Goal: Information Seeking & Learning: Learn about a topic

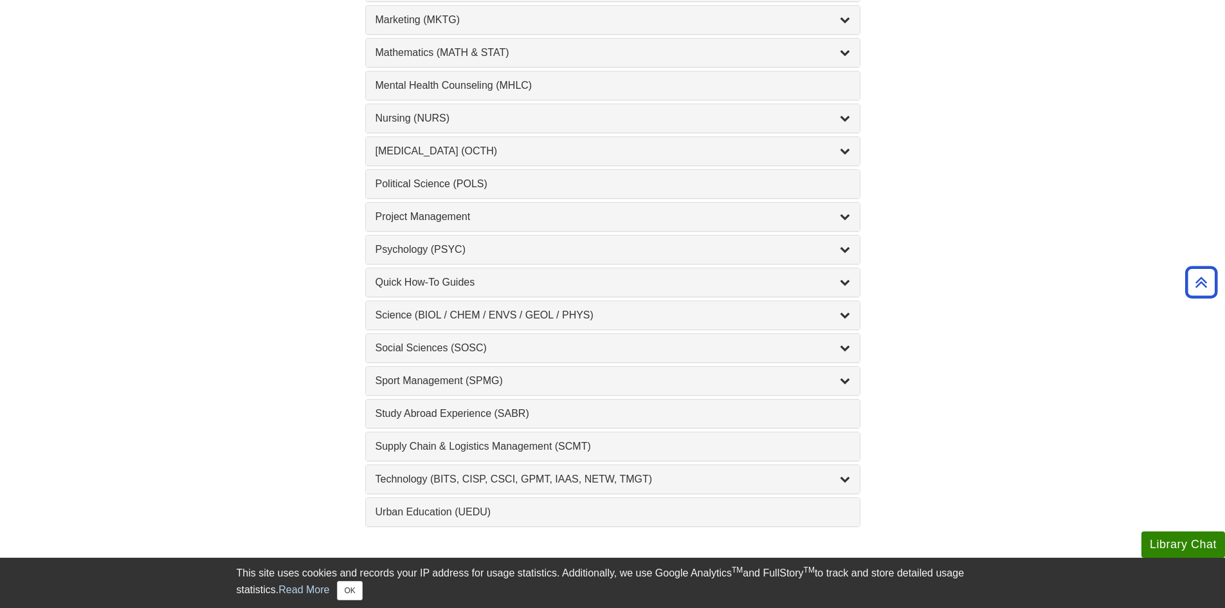
scroll to position [1222, 0]
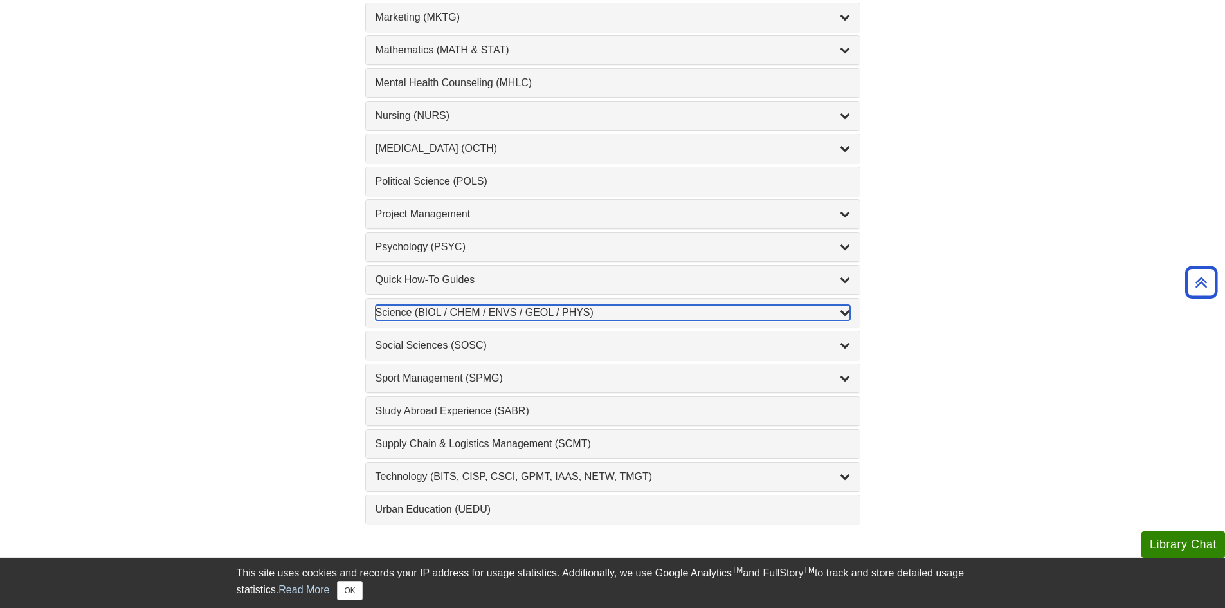
click at [448, 312] on div "Science (BIOL / CHEM / ENVS / GEOL / PHYS) , 8 guides" at bounding box center [613, 312] width 475 height 15
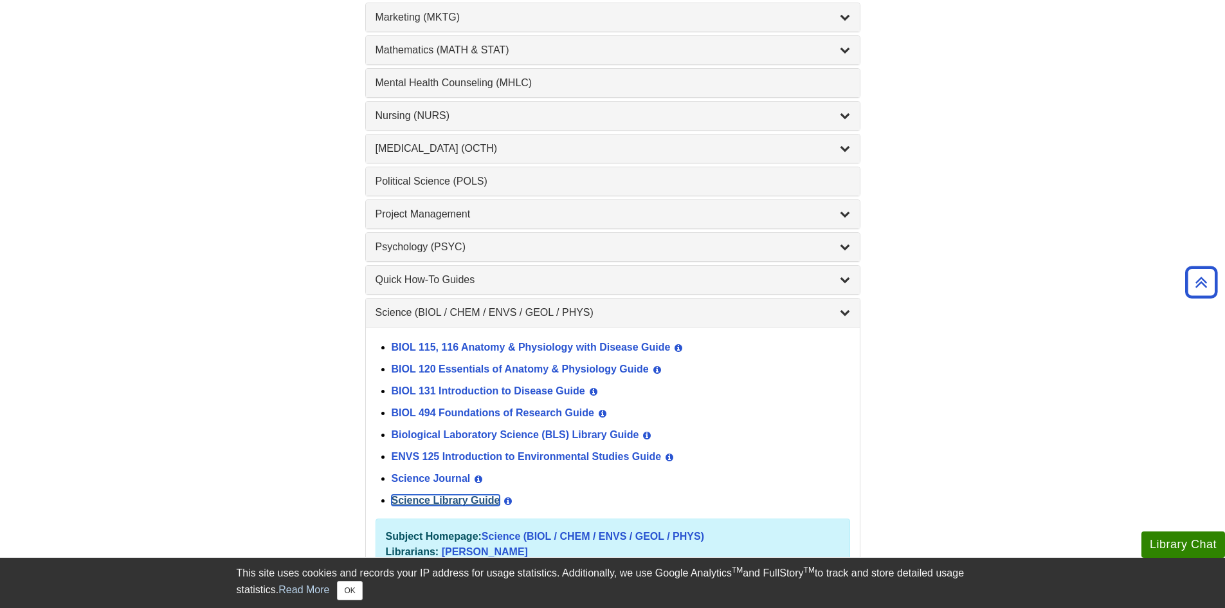
click at [482, 504] on link "Science Library Guide" at bounding box center [446, 500] width 109 height 11
click at [586, 428] on div "Biological Laboratory Science (BLS) Library Guide View Guide Info" at bounding box center [621, 435] width 459 height 22
click at [588, 432] on link "Biological Laboratory Science (BLS) Library Guide" at bounding box center [516, 434] width 248 height 11
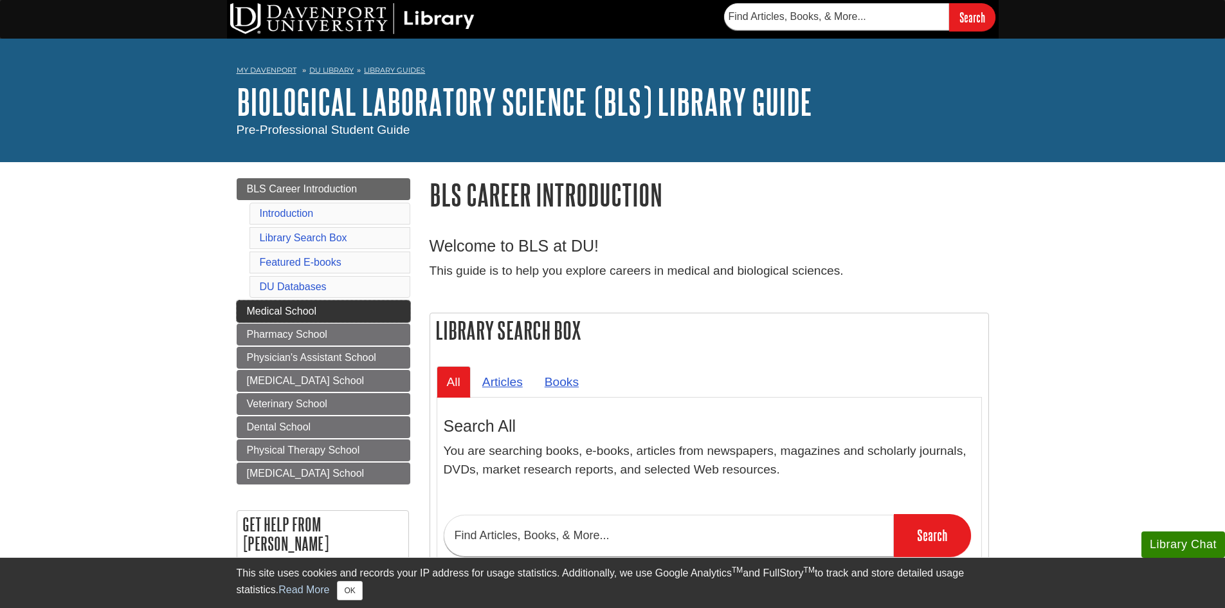
click at [298, 317] on link "Medical School" at bounding box center [324, 311] width 174 height 22
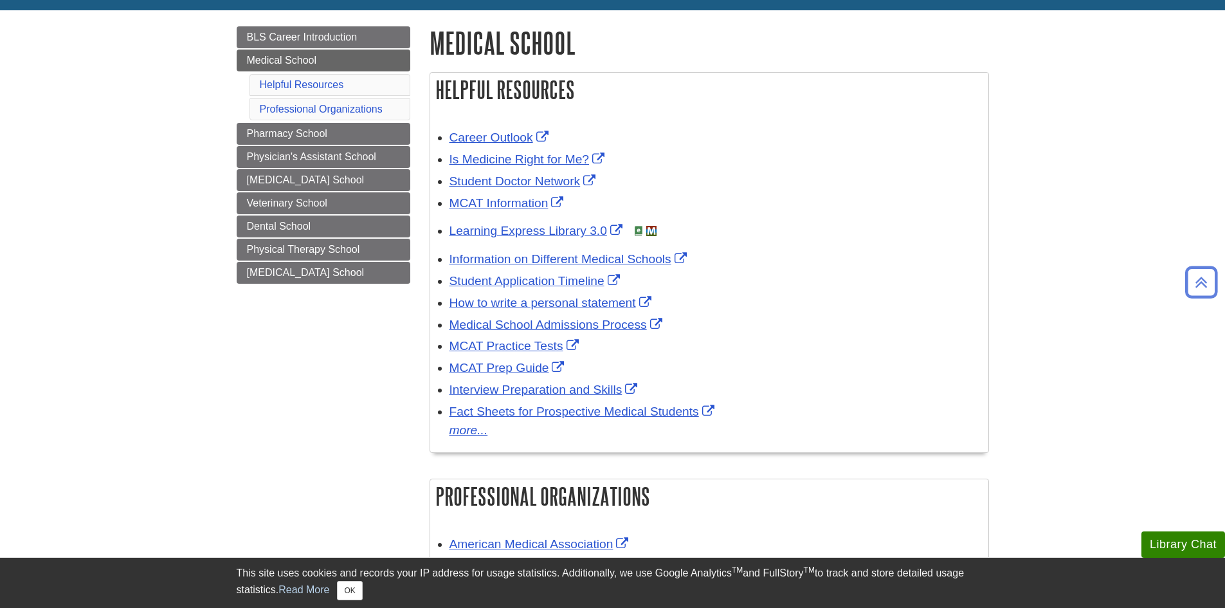
scroll to position [129, 0]
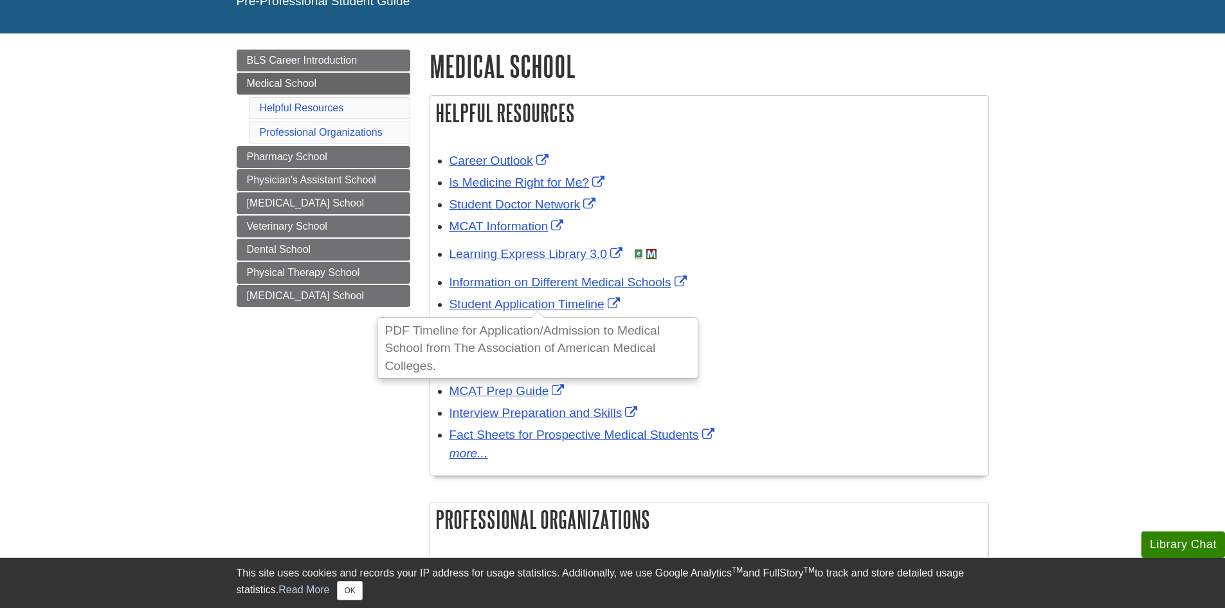
click at [773, 313] on div "Student Application Timeline PDF Timeline for Application/Admission to Medical …" at bounding box center [716, 304] width 532 height 19
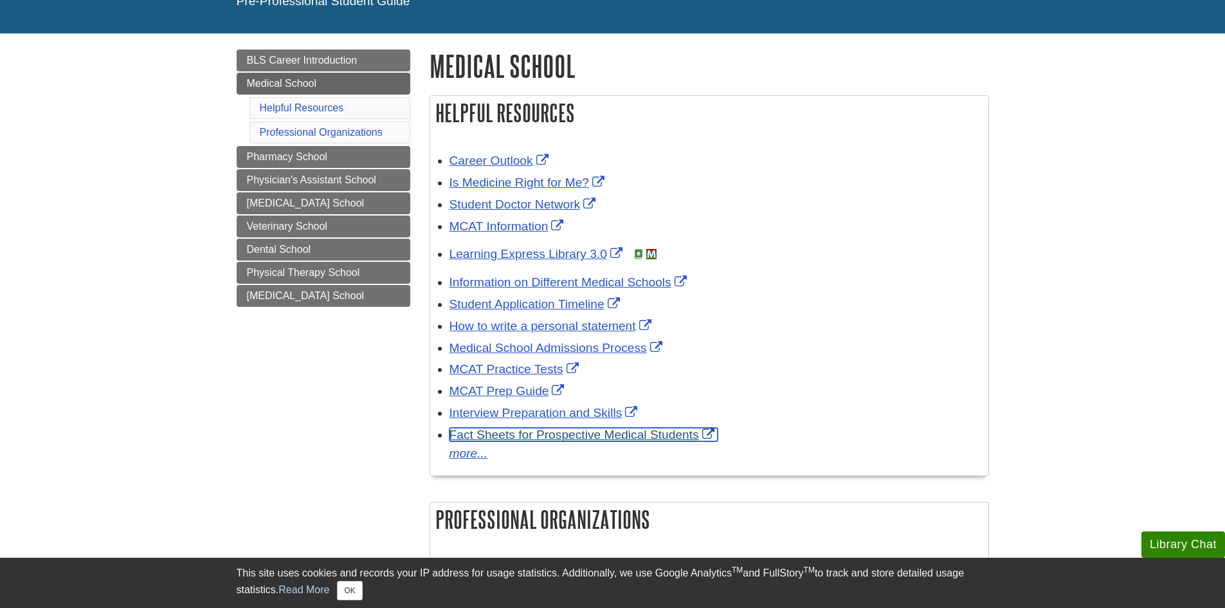
click at [613, 437] on link "Fact Sheets for Prospective Medical Students" at bounding box center [584, 435] width 268 height 14
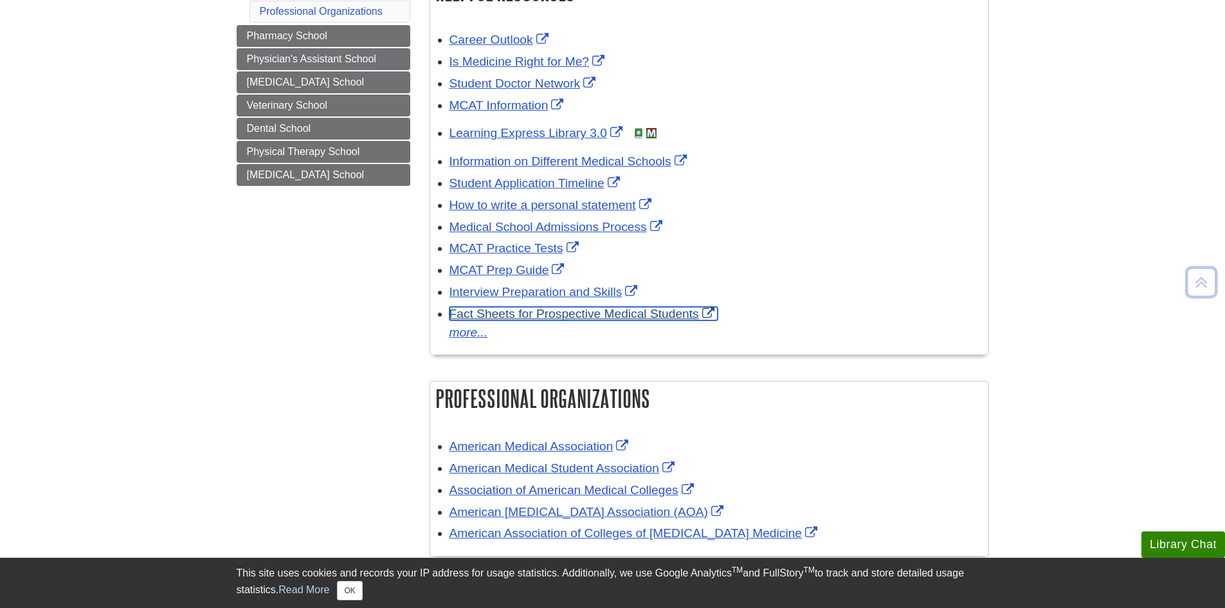
scroll to position [257, 0]
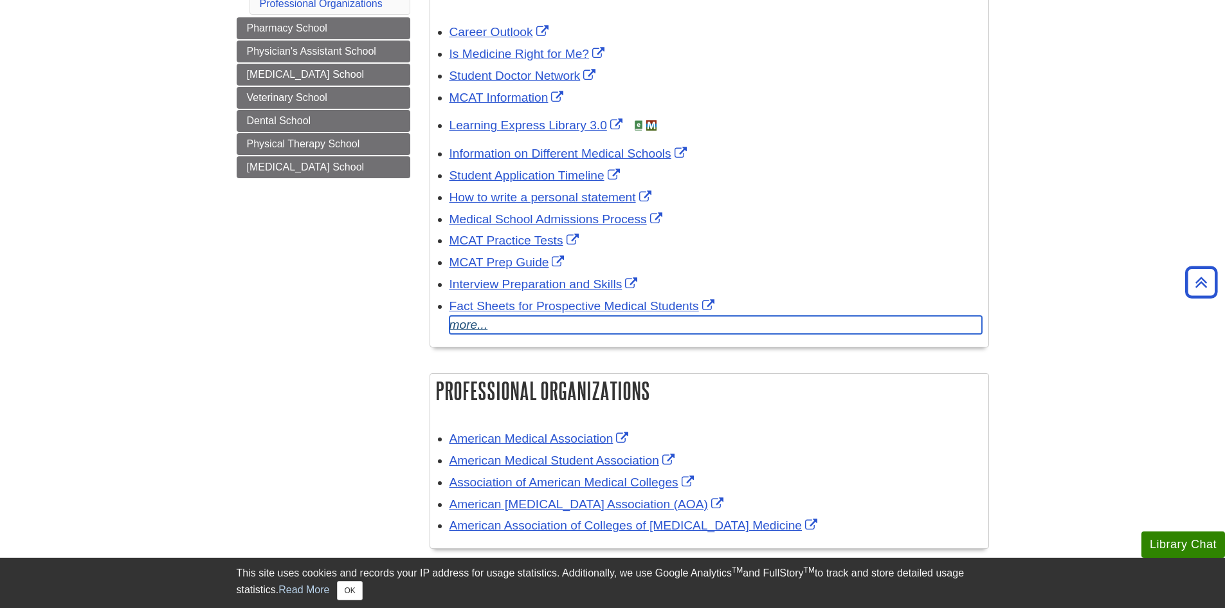
click at [465, 323] on link "more..." at bounding box center [716, 325] width 532 height 19
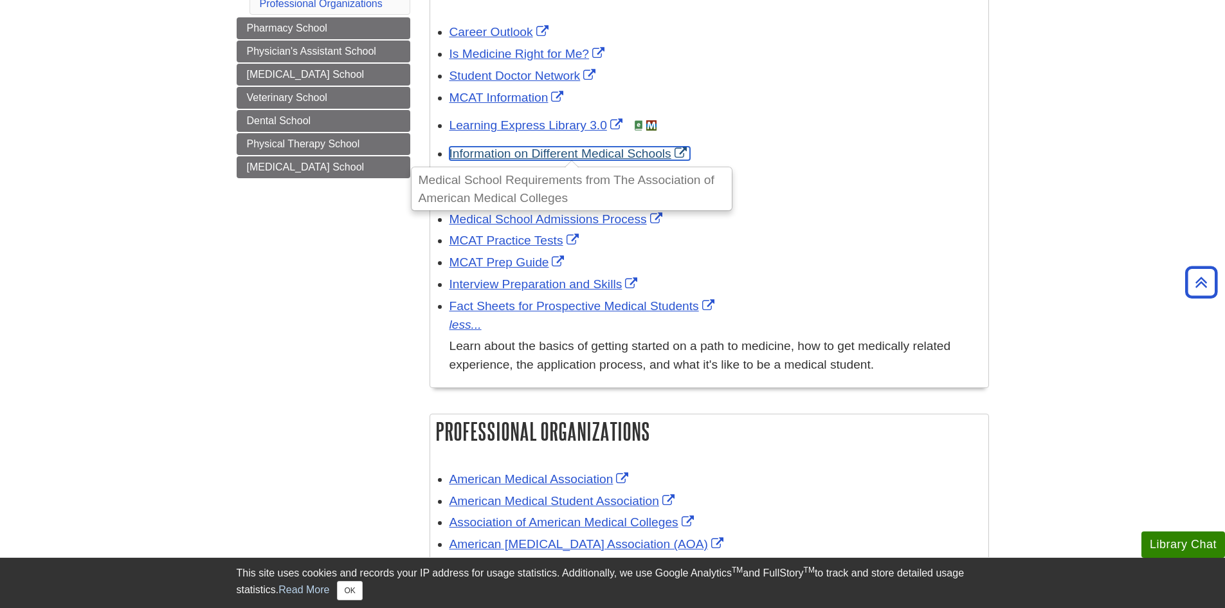
click at [600, 154] on link "Information on Different Medical Schools" at bounding box center [570, 154] width 241 height 14
